Goal: Information Seeking & Learning: Learn about a topic

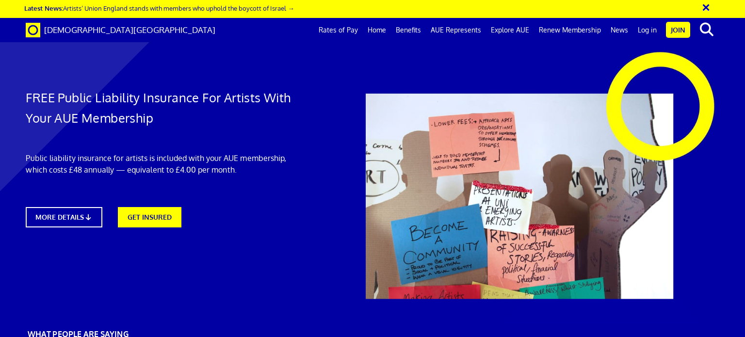
scroll to position [0, 7]
click at [72, 215] on link "MORE DETAILS" at bounding box center [64, 217] width 84 height 22
click at [378, 31] on link "Home" at bounding box center [377, 30] width 28 height 24
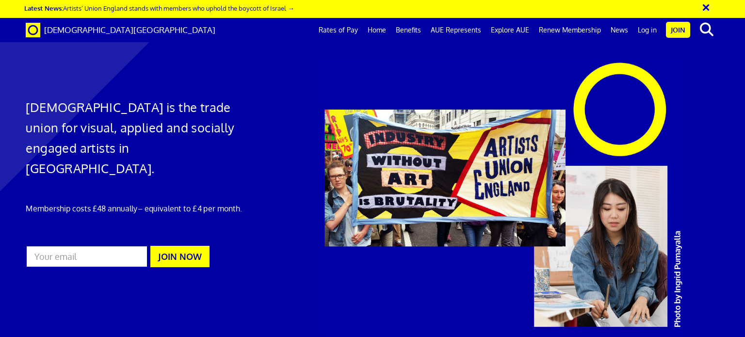
scroll to position [0, 7]
click at [410, 31] on link "Benefits" at bounding box center [408, 30] width 35 height 24
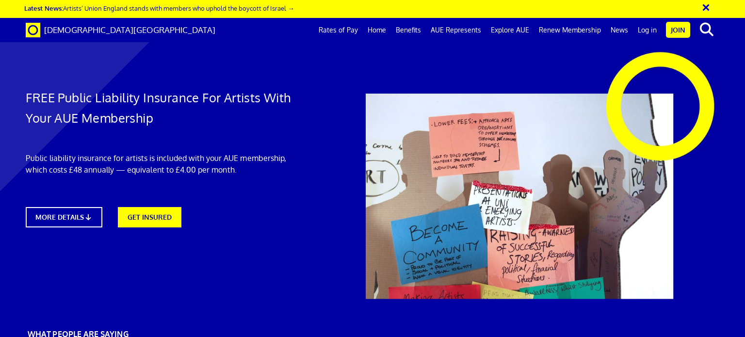
scroll to position [0, 7]
click at [72, 217] on link "MORE DETAILS" at bounding box center [64, 217] width 84 height 22
click at [406, 31] on link "Benefits" at bounding box center [408, 30] width 35 height 24
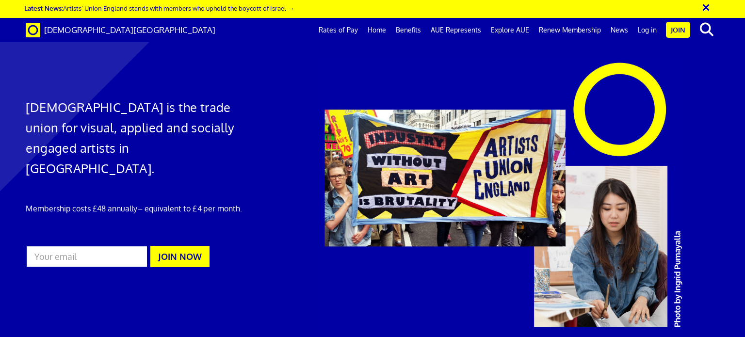
scroll to position [573, 0]
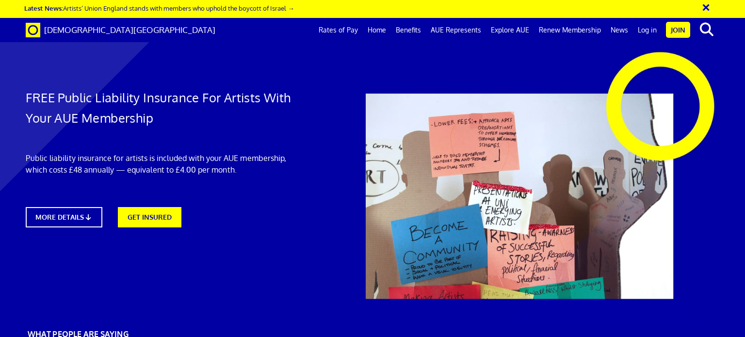
scroll to position [0, 7]
click at [281, 236] on div at bounding box center [372, 269] width 745 height 518
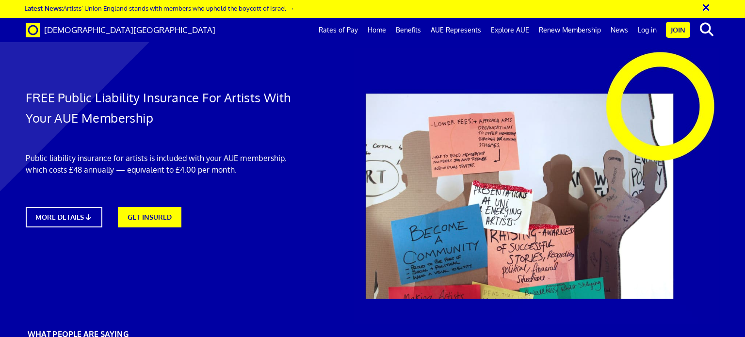
drag, startPoint x: 598, startPoint y: 178, endPoint x: 565, endPoint y: 152, distance: 42.1
click at [704, 7] on button "×" at bounding box center [713, 6] width 24 height 16
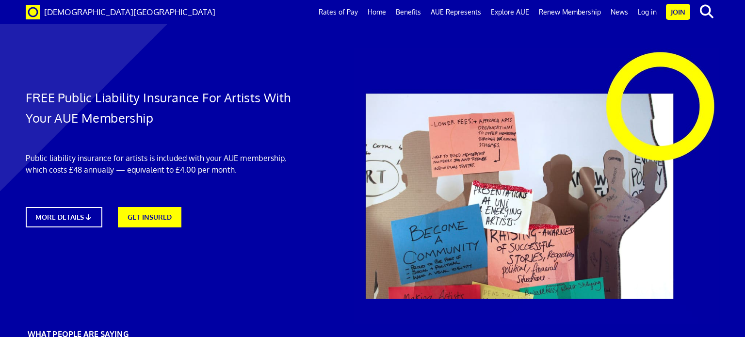
drag, startPoint x: 161, startPoint y: 93, endPoint x: 176, endPoint y: 145, distance: 53.9
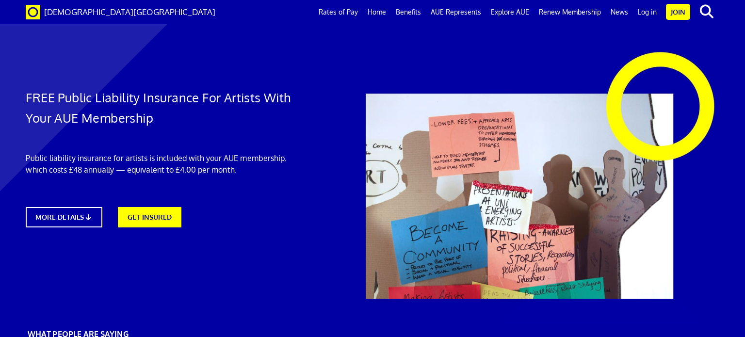
drag, startPoint x: 616, startPoint y: 246, endPoint x: 617, endPoint y: 239, distance: 7.9
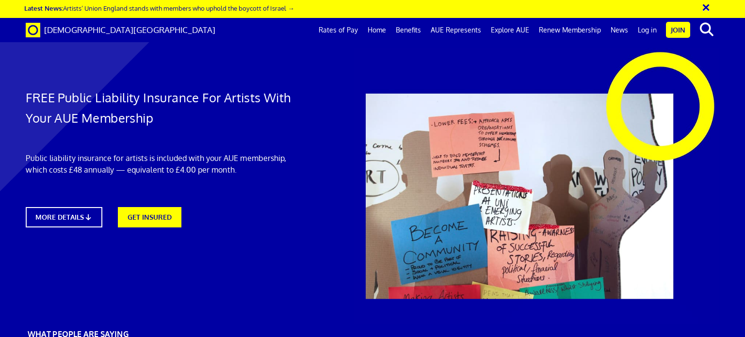
scroll to position [1475, 0]
click at [704, 7] on button "×" at bounding box center [713, 6] width 24 height 16
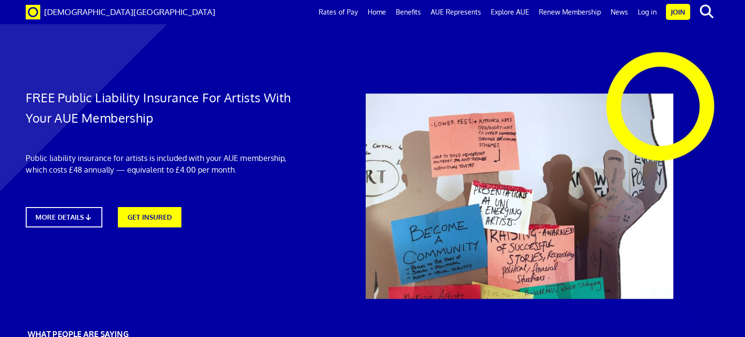
drag, startPoint x: 410, startPoint y: 115, endPoint x: 308, endPoint y: 190, distance: 127.3
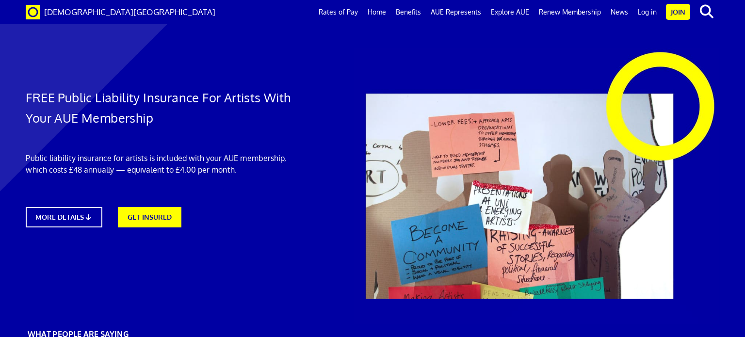
scroll to position [0, 16]
drag, startPoint x: 332, startPoint y: 102, endPoint x: 365, endPoint y: 110, distance: 34.0
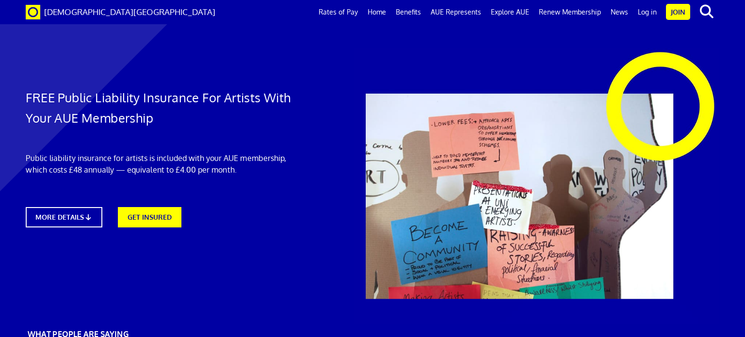
scroll to position [966, 0]
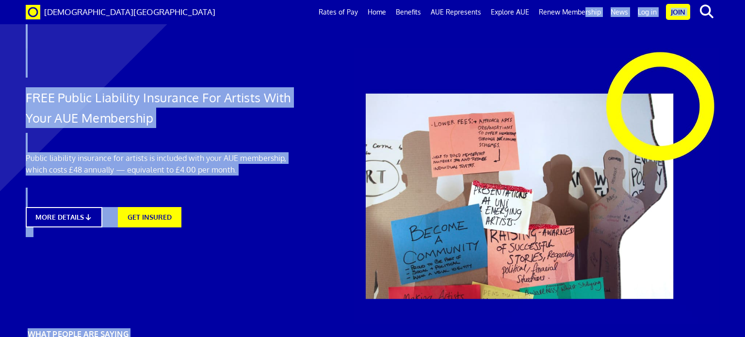
drag, startPoint x: 553, startPoint y: 76, endPoint x: 589, endPoint y: 65, distance: 38.1
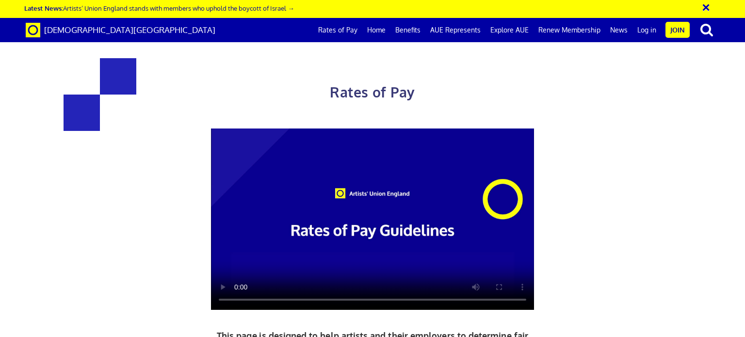
scroll to position [0, 7]
click at [620, 308] on div "Rates of Pay This page is designed to help artists and their employers to deter…" at bounding box center [372, 271] width 507 height 464
